Goal: Task Accomplishment & Management: Complete application form

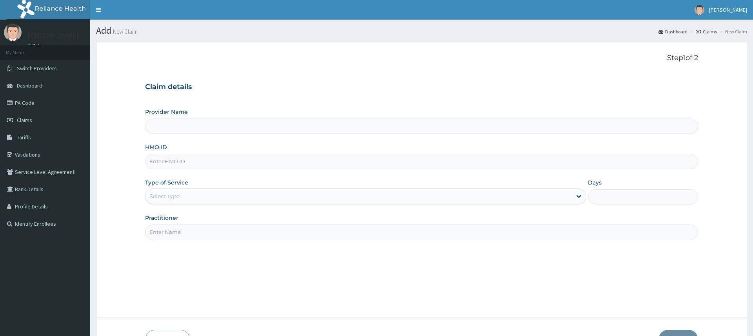
click at [226, 188] on div "Select type" at bounding box center [365, 196] width 441 height 16
click at [238, 195] on div "Select type" at bounding box center [358, 196] width 426 height 13
click at [343, 270] on div "Step 1 of 2 Claim details Provider Name HMO ID Type of Service Select type Days…" at bounding box center [421, 180] width 552 height 252
click at [244, 196] on div "Select type" at bounding box center [358, 196] width 426 height 13
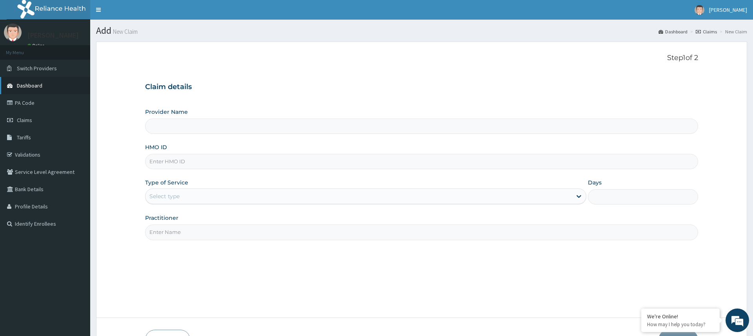
click at [41, 84] on span "Dashboard" at bounding box center [29, 85] width 25 height 7
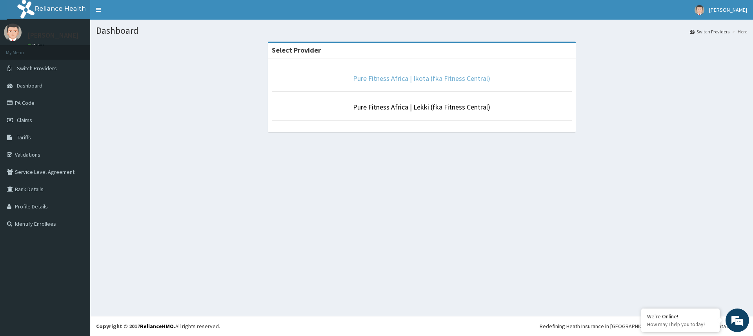
click at [463, 79] on link "Pure Fitness Africa | Ikota (fka Fitness Central)" at bounding box center [421, 78] width 137 height 9
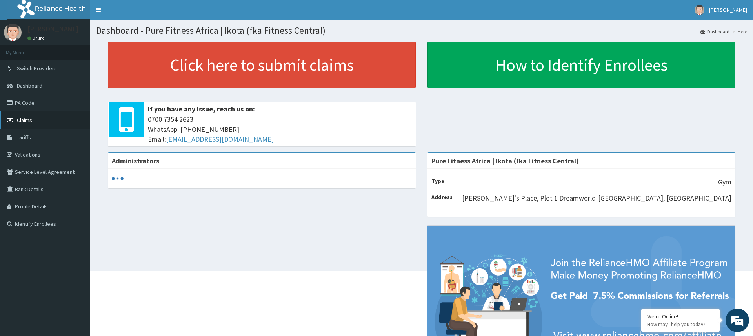
click at [45, 125] on link "Claims" at bounding box center [45, 119] width 90 height 17
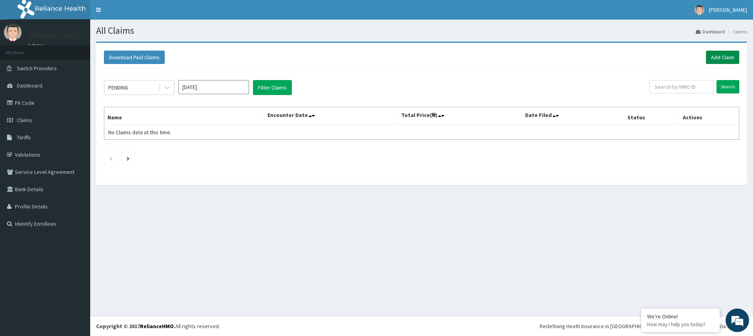
click at [720, 58] on link "Add Claim" at bounding box center [722, 57] width 33 height 13
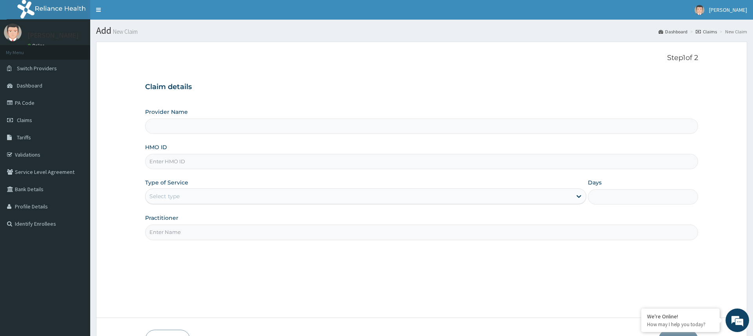
click at [217, 196] on div "Select type" at bounding box center [358, 196] width 426 height 13
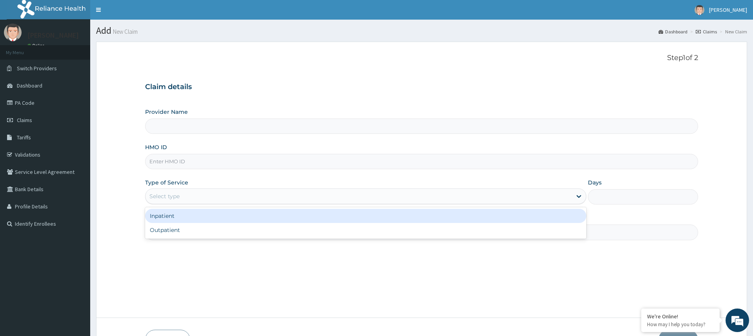
type input "Pure Fitness Africa | Ikota (fka Fitness Central)"
type input "1"
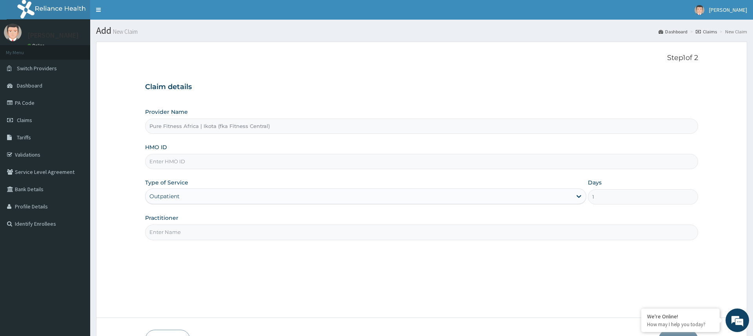
click at [232, 235] on input "Practitioner" at bounding box center [421, 231] width 552 height 15
type input "gym"
click at [203, 162] on input "HMO ID" at bounding box center [421, 161] width 552 height 15
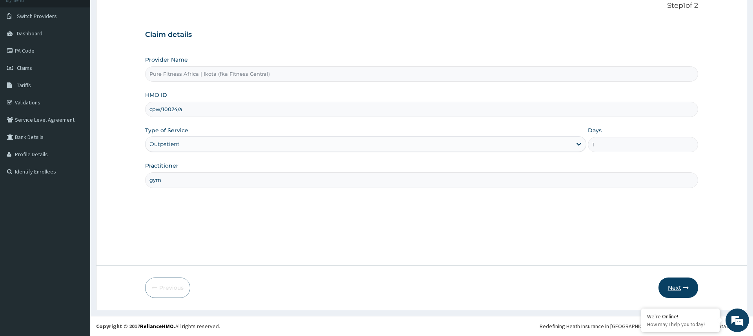
type input "cpw/10024/a"
click at [676, 290] on button "Next" at bounding box center [678, 287] width 40 height 20
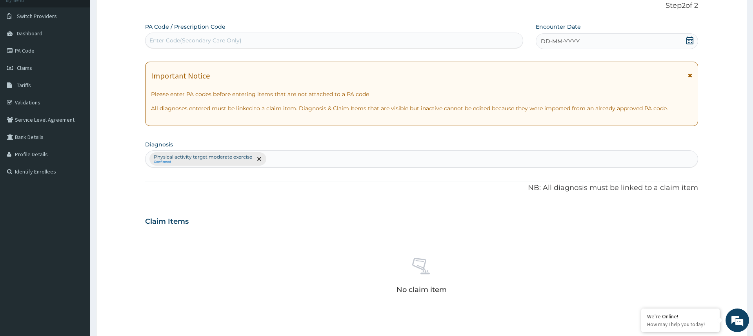
click at [413, 36] on div "Enter Code(Secondary Care Only)" at bounding box center [333, 40] width 377 height 13
type input "PA/8F9597"
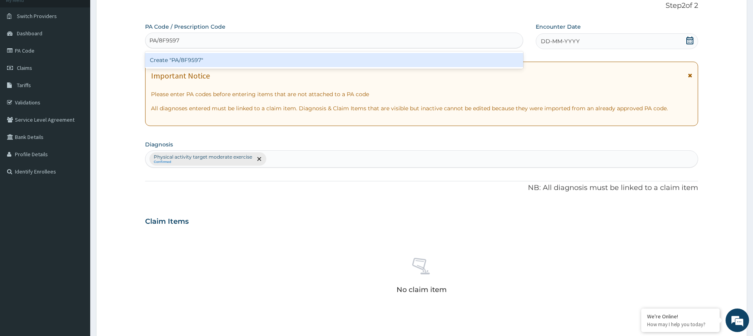
click at [203, 56] on div "Create "PA/8F9597"" at bounding box center [334, 60] width 378 height 14
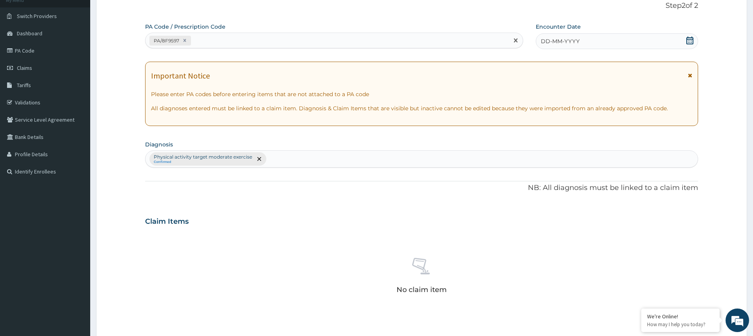
click at [557, 33] on div "DD-MM-YYYY" at bounding box center [617, 41] width 162 height 16
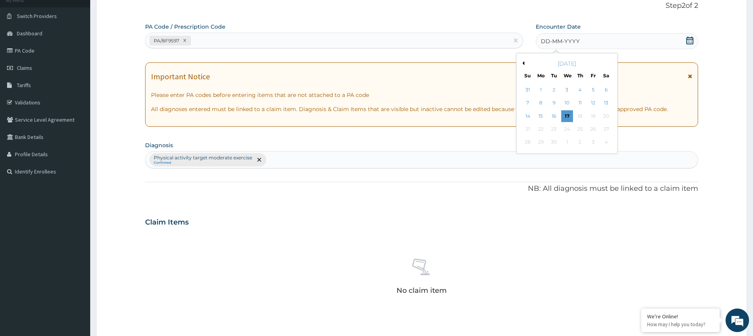
click at [568, 116] on div "17" at bounding box center [567, 116] width 12 height 12
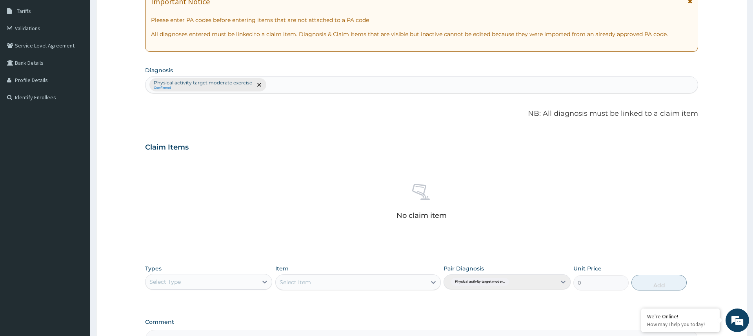
scroll to position [222, 0]
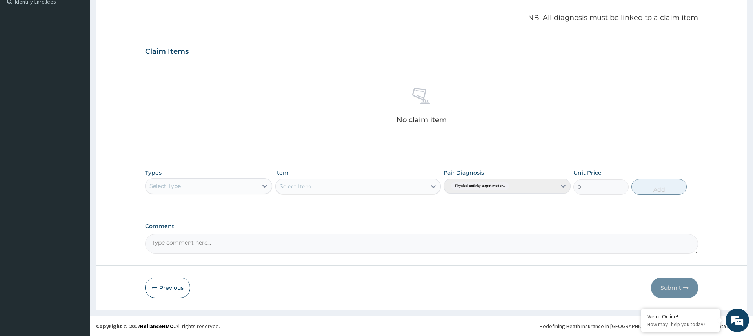
click at [233, 187] on div "Select Type" at bounding box center [201, 186] width 112 height 13
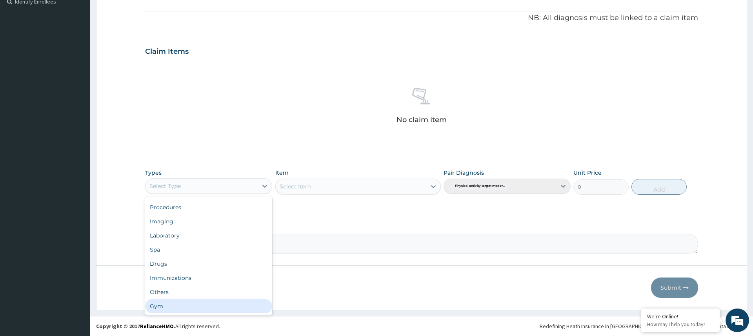
click at [206, 306] on div "Gym" at bounding box center [208, 306] width 127 height 14
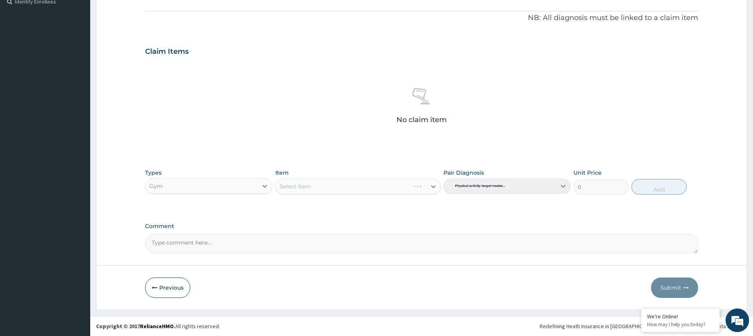
click at [324, 187] on div "Select Item" at bounding box center [358, 186] width 166 height 16
click at [339, 182] on div "Select Item" at bounding box center [351, 186] width 151 height 13
drag, startPoint x: 337, startPoint y: 216, endPoint x: 339, endPoint y: 211, distance: 6.1
click at [338, 212] on div "PA Code / Prescription Code PA/8F9597 Encounter Date 17-09-2025 Important Notic…" at bounding box center [421, 53] width 552 height 400
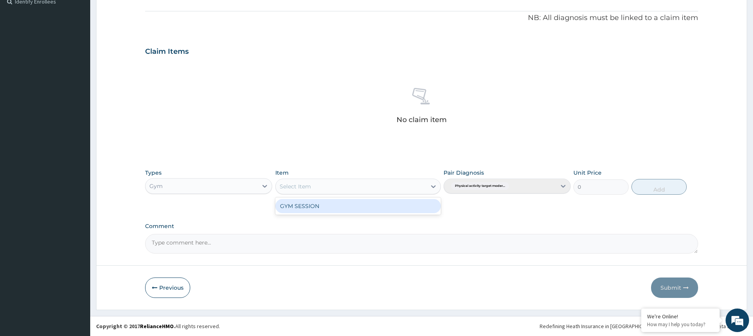
drag, startPoint x: 349, startPoint y: 189, endPoint x: 344, endPoint y: 198, distance: 10.5
click at [349, 189] on div "Select Item" at bounding box center [351, 186] width 151 height 13
drag, startPoint x: 343, startPoint y: 203, endPoint x: 338, endPoint y: 209, distance: 7.9
click at [343, 203] on div "GYM SESSION" at bounding box center [358, 206] width 166 height 14
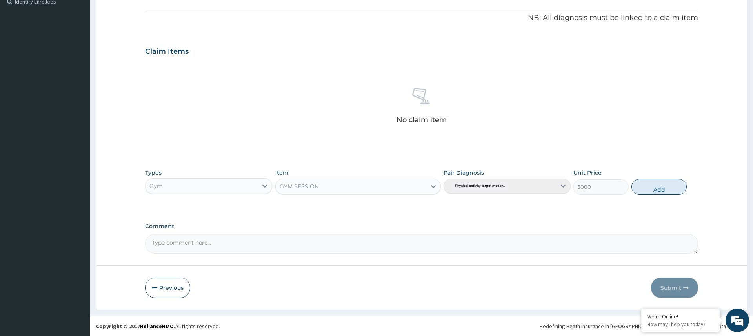
drag, startPoint x: 652, startPoint y: 184, endPoint x: 650, endPoint y: 189, distance: 5.5
click at [651, 185] on button "Add" at bounding box center [658, 187] width 55 height 16
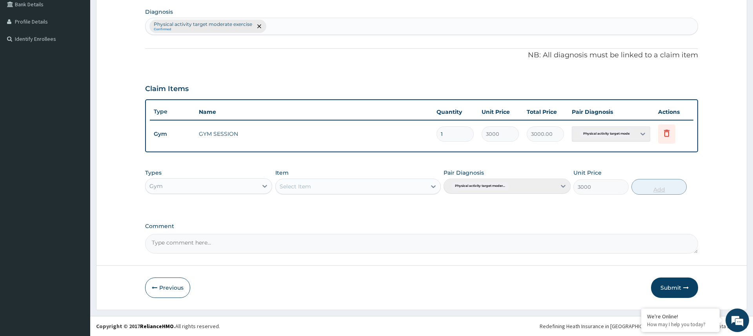
type input "0"
click at [664, 284] on button "Submit" at bounding box center [674, 287] width 47 height 20
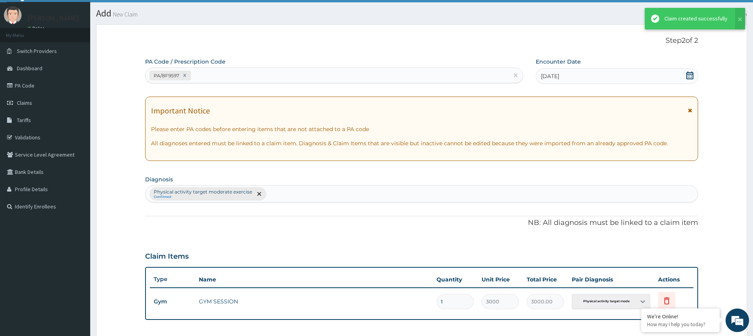
scroll to position [185, 0]
